Goal: Transaction & Acquisition: Book appointment/travel/reservation

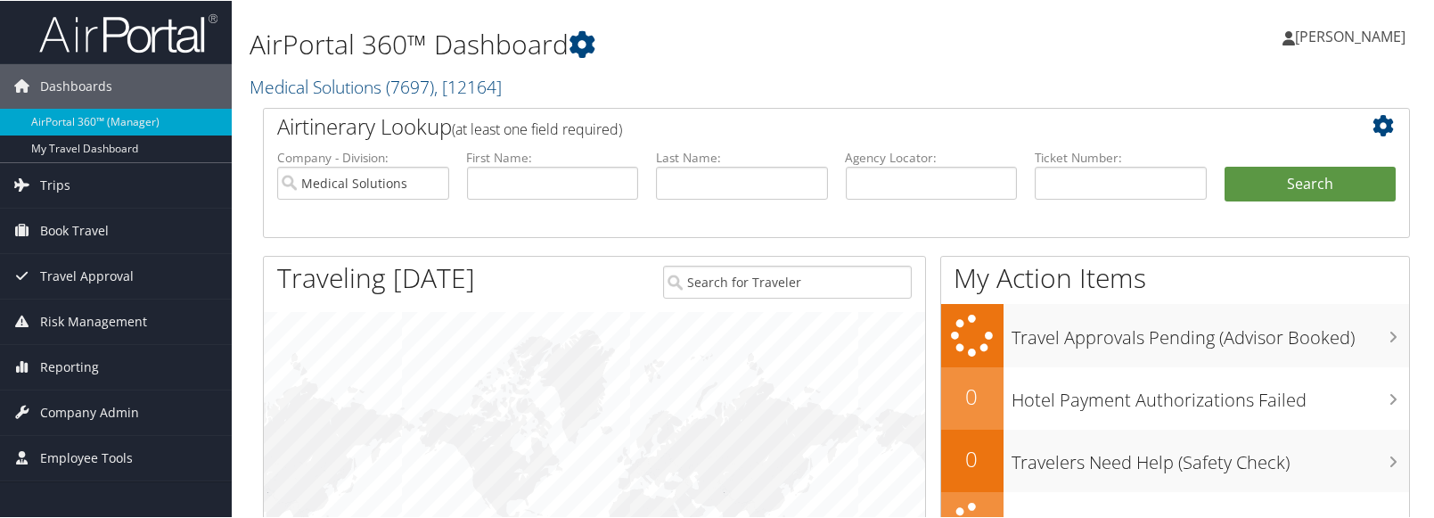
click at [696, 37] on h1 "AirPortal 360™ Dashboard" at bounding box center [640, 43] width 782 height 37
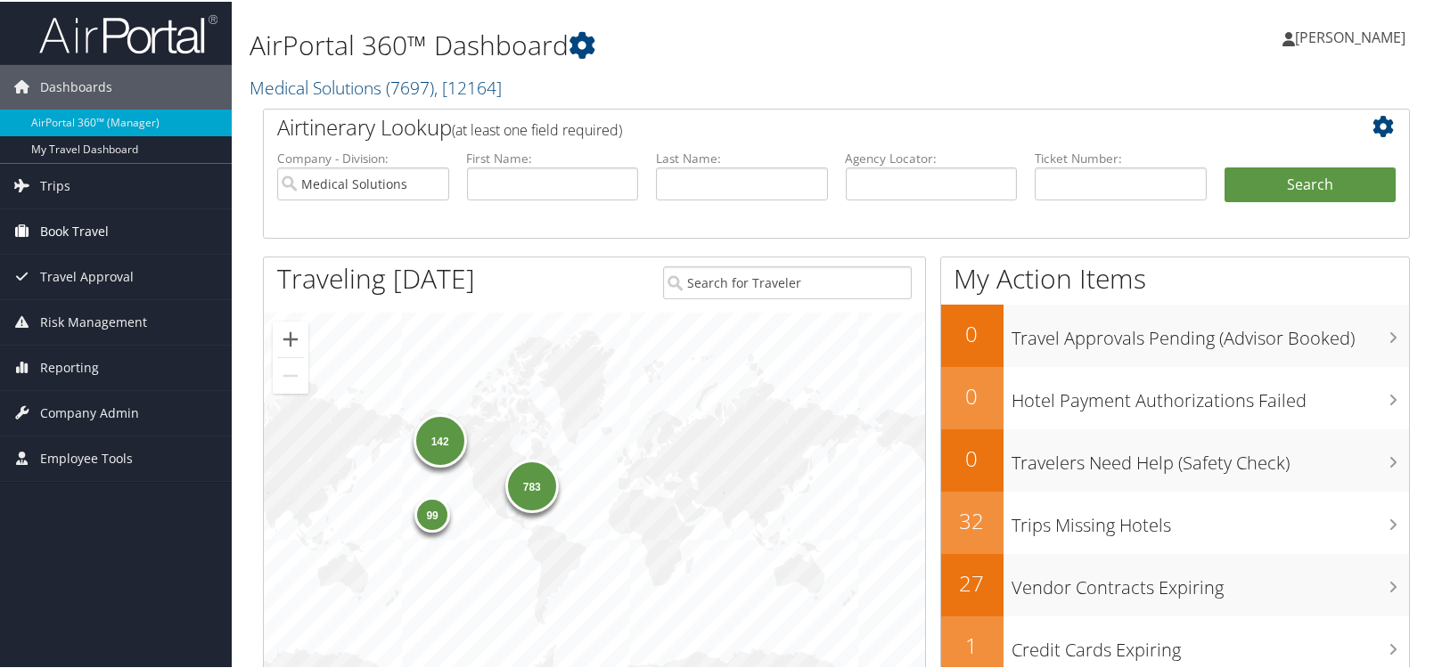
click at [64, 224] on span "Book Travel" at bounding box center [74, 230] width 69 height 45
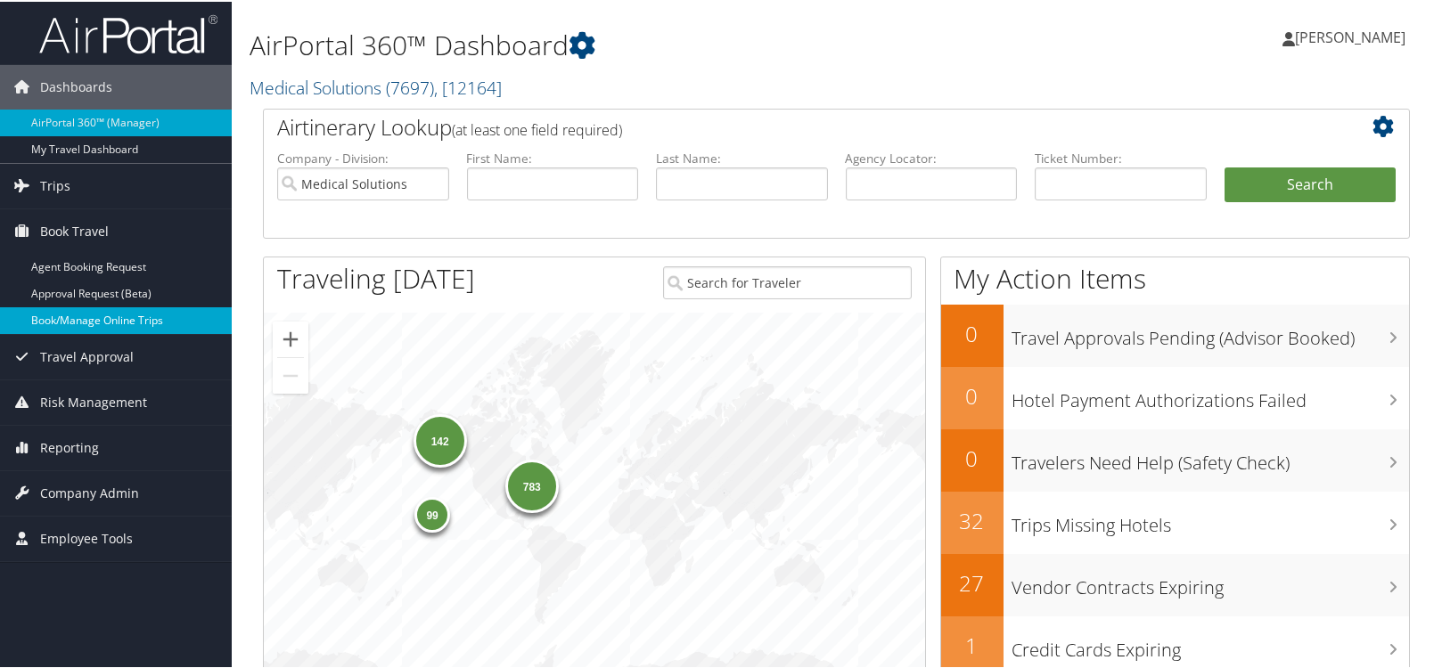
click at [87, 317] on link "Book/Manage Online Trips" at bounding box center [116, 319] width 232 height 27
